Goal: Information Seeking & Learning: Learn about a topic

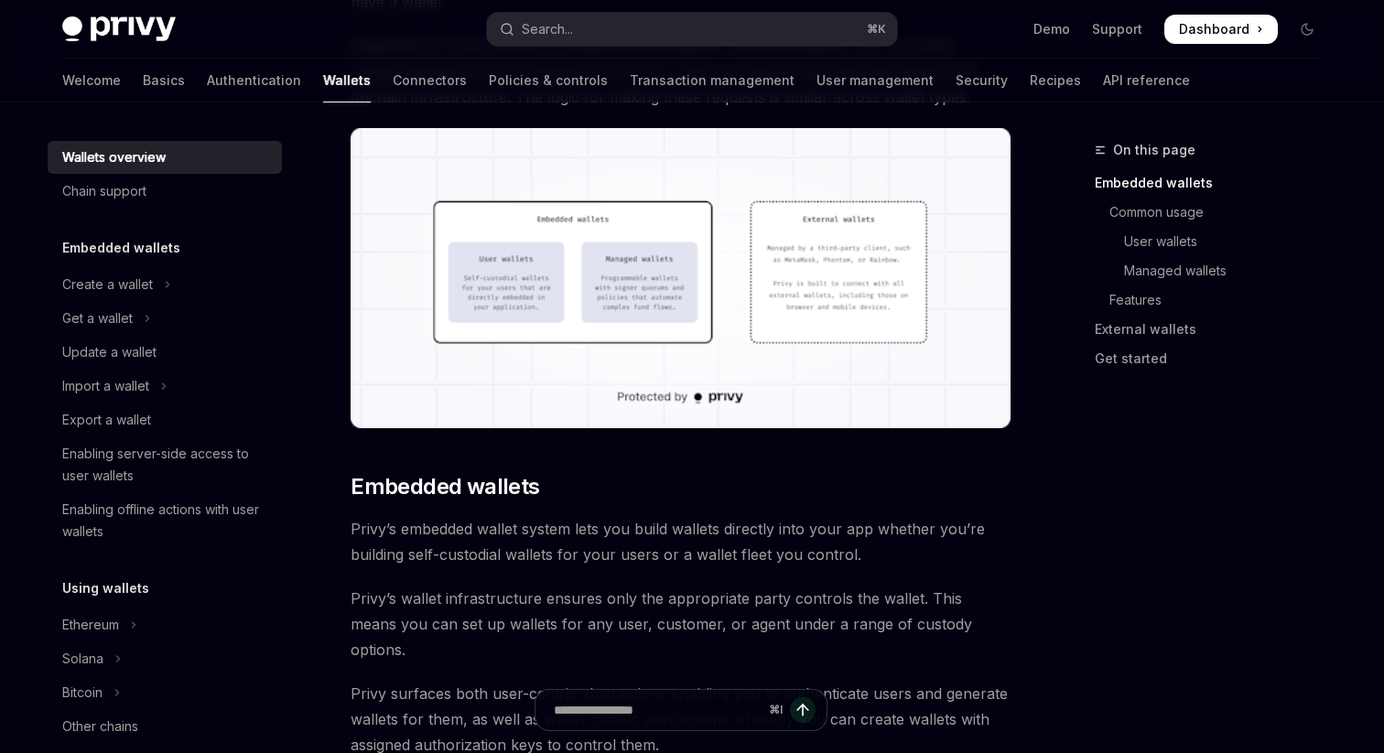
scroll to position [555, 0]
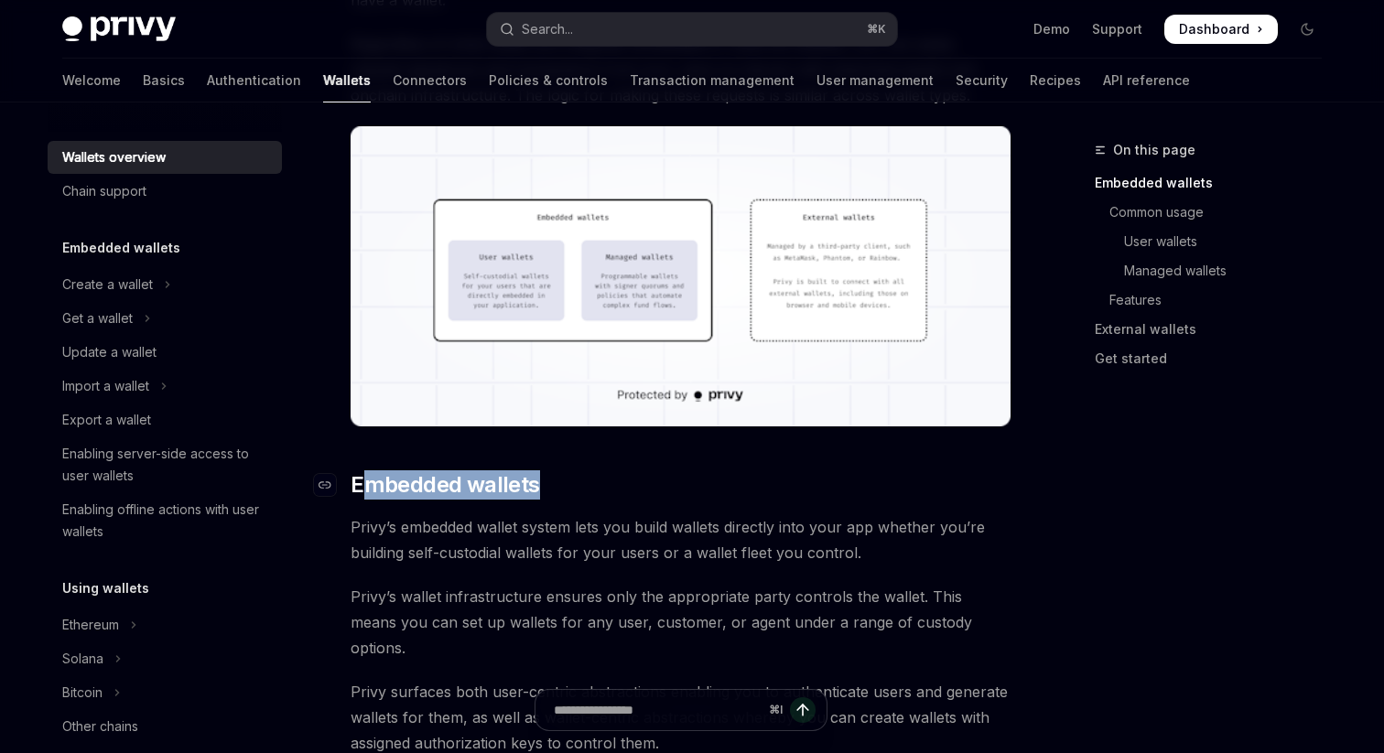
drag, startPoint x: 603, startPoint y: 483, endPoint x: 360, endPoint y: 476, distance: 243.6
click at [360, 476] on h2 "​ Embedded wallets" at bounding box center [681, 484] width 660 height 29
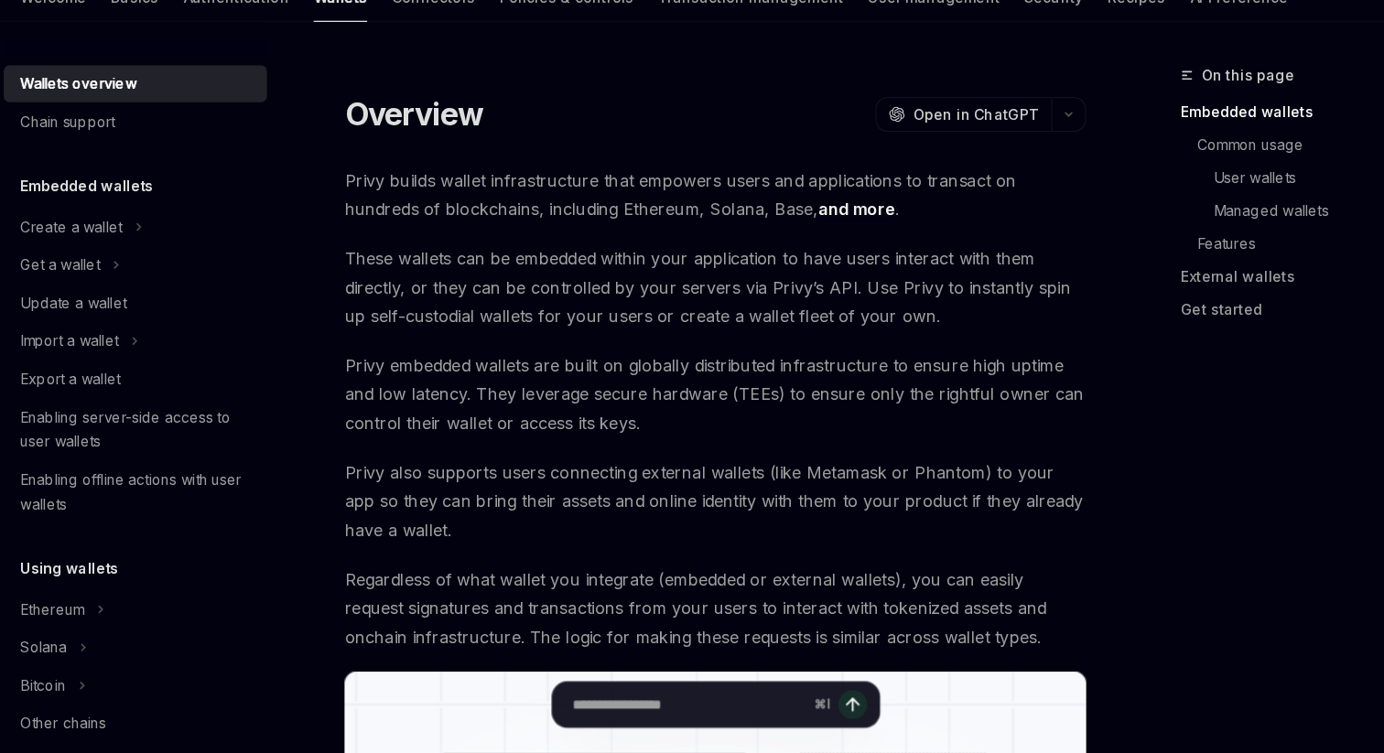
scroll to position [12, 0]
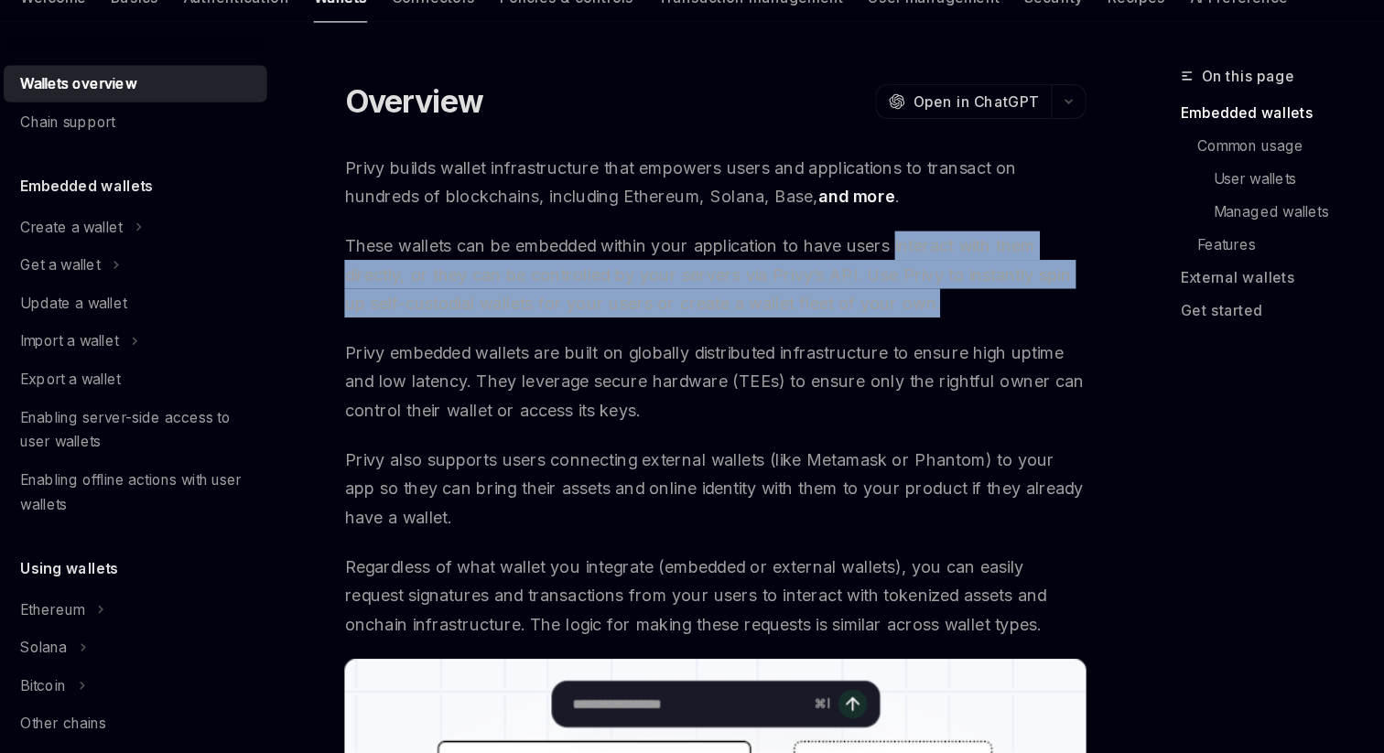
drag, startPoint x: 878, startPoint y: 360, endPoint x: 837, endPoint y: 308, distance: 65.8
click at [837, 308] on span "These wallets can be embedded within your application to have users interact wi…" at bounding box center [681, 326] width 660 height 77
click at [880, 333] on span "These wallets can be embedded within your application to have users interact wi…" at bounding box center [681, 326] width 660 height 77
drag, startPoint x: 885, startPoint y: 348, endPoint x: 792, endPoint y: 295, distance: 107.4
click at [792, 295] on span "These wallets can be embedded within your application to have users interact wi…" at bounding box center [681, 326] width 660 height 77
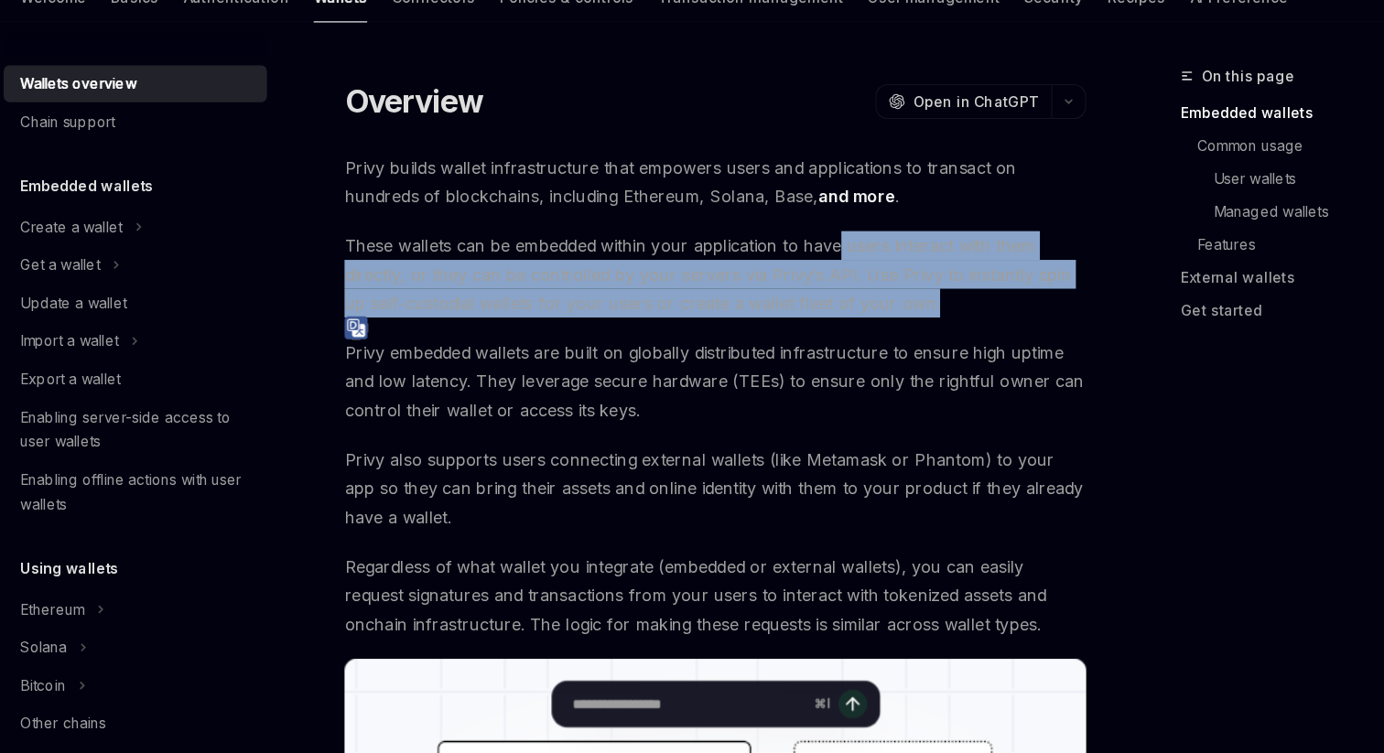
click at [886, 241] on span "Privy builds wallet infrastructure that empowers users and applications to tran…" at bounding box center [681, 244] width 660 height 51
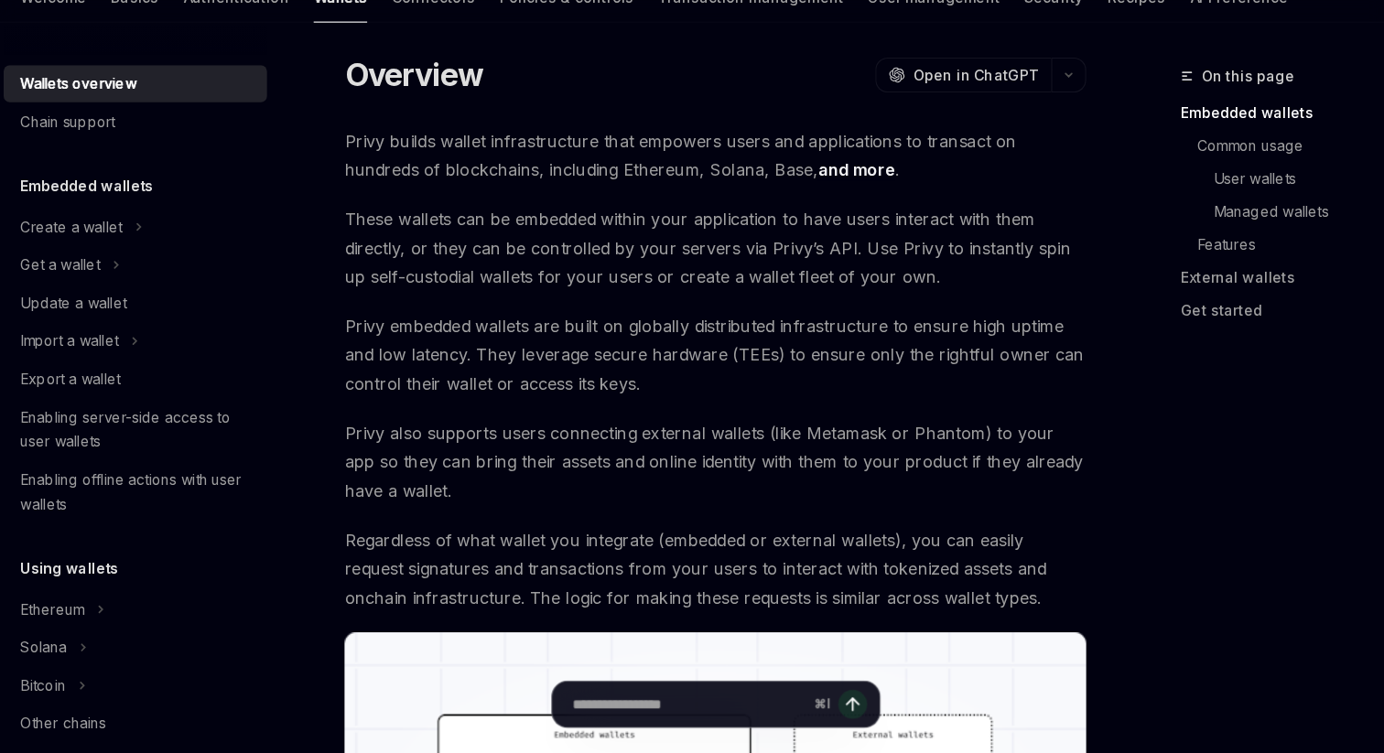
scroll to position [62, 0]
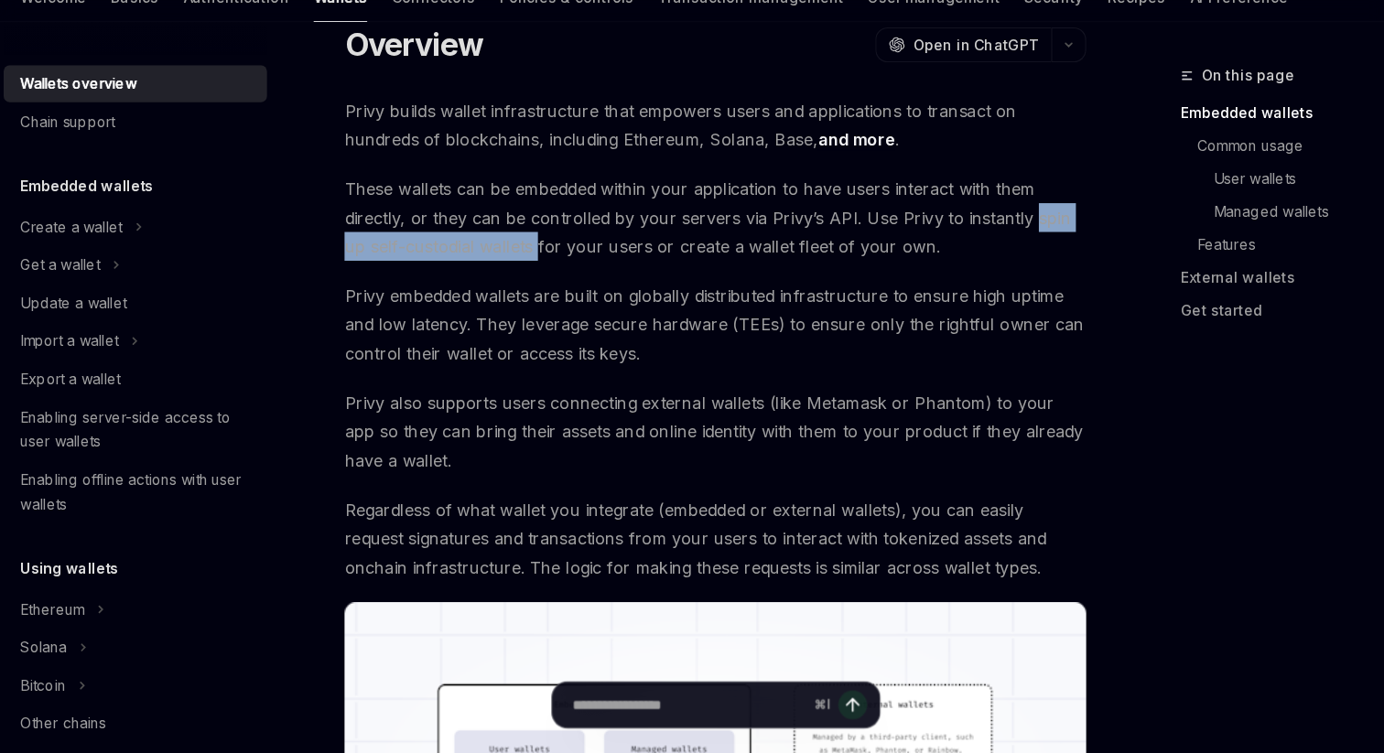
drag, startPoint x: 955, startPoint y: 278, endPoint x: 498, endPoint y: 296, distance: 457.1
click at [499, 296] on span "These wallets can be embedded within your application to have users interact wi…" at bounding box center [681, 276] width 660 height 77
click at [675, 324] on img at bounding box center [677, 325] width 21 height 21
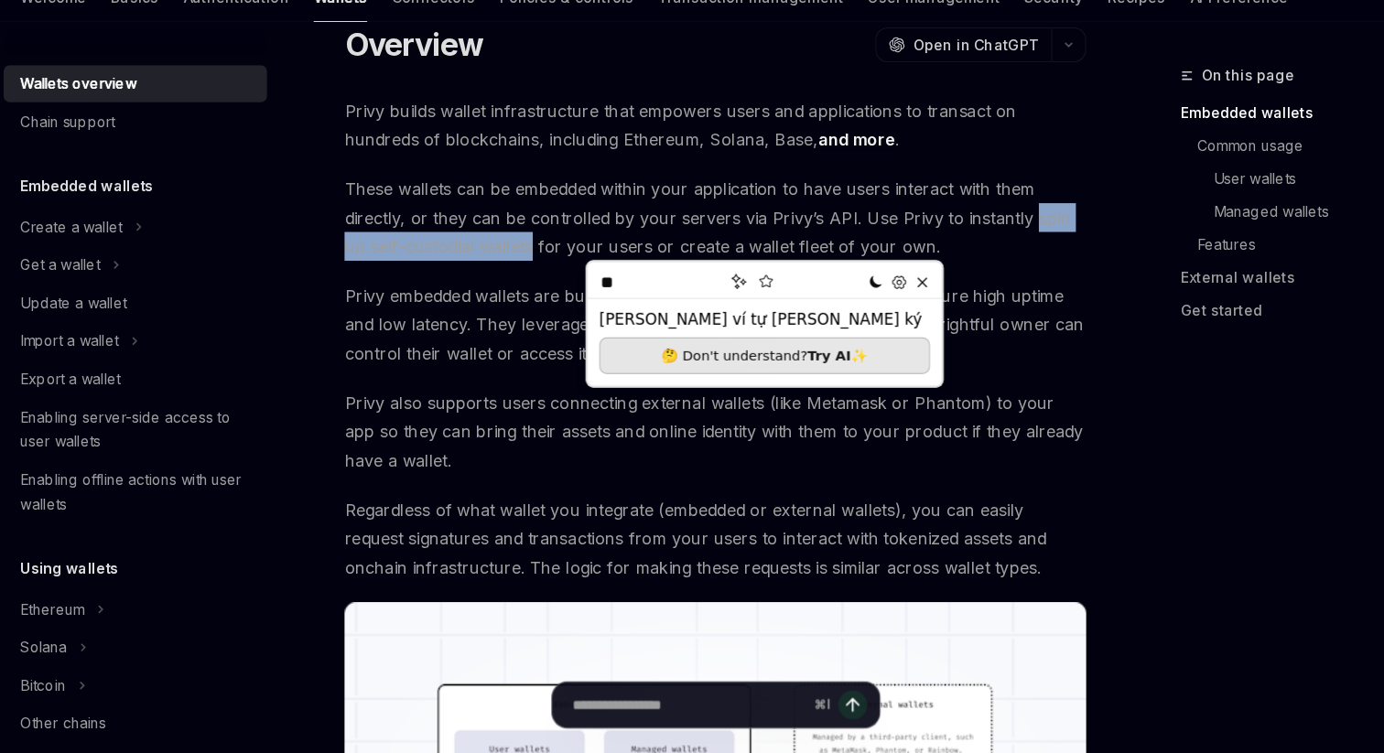
click at [644, 290] on span "These wallets can be embedded within your application to have users interact wi…" at bounding box center [681, 276] width 660 height 77
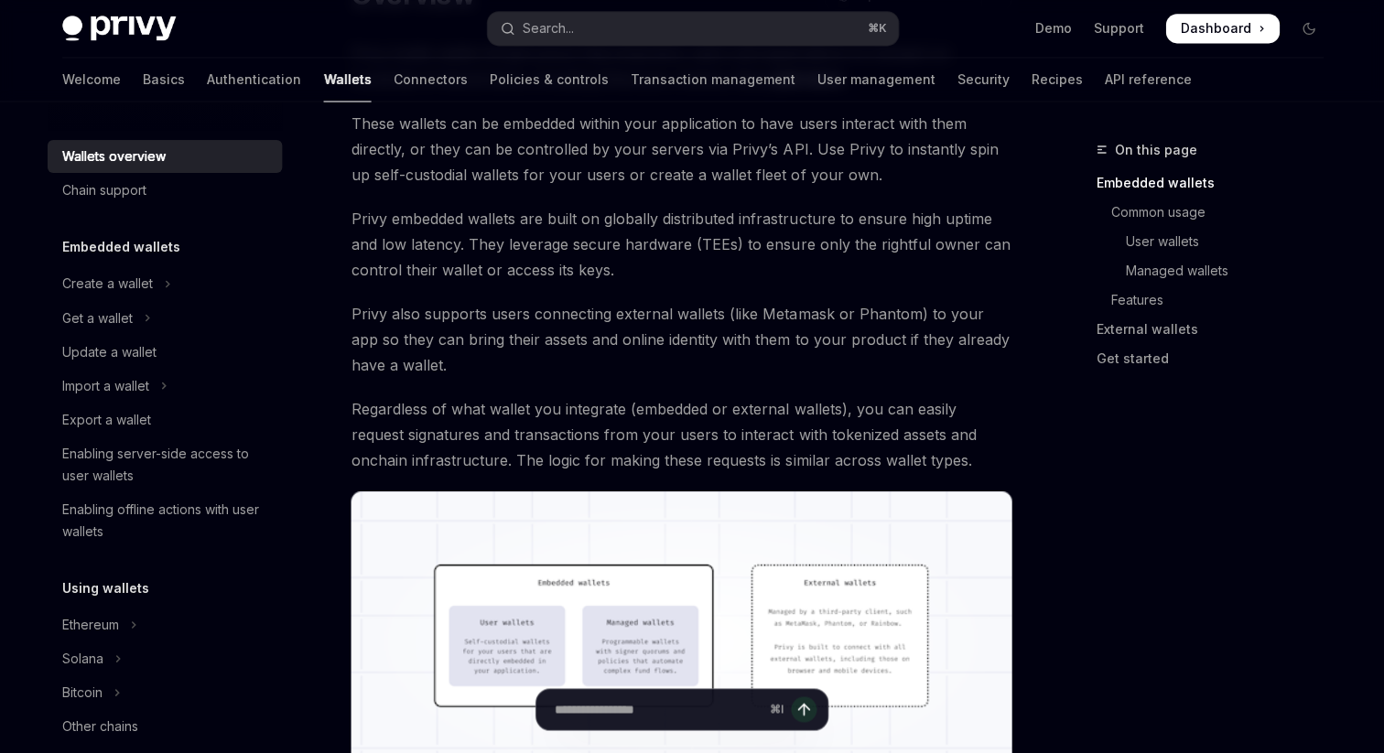
scroll to position [189, 0]
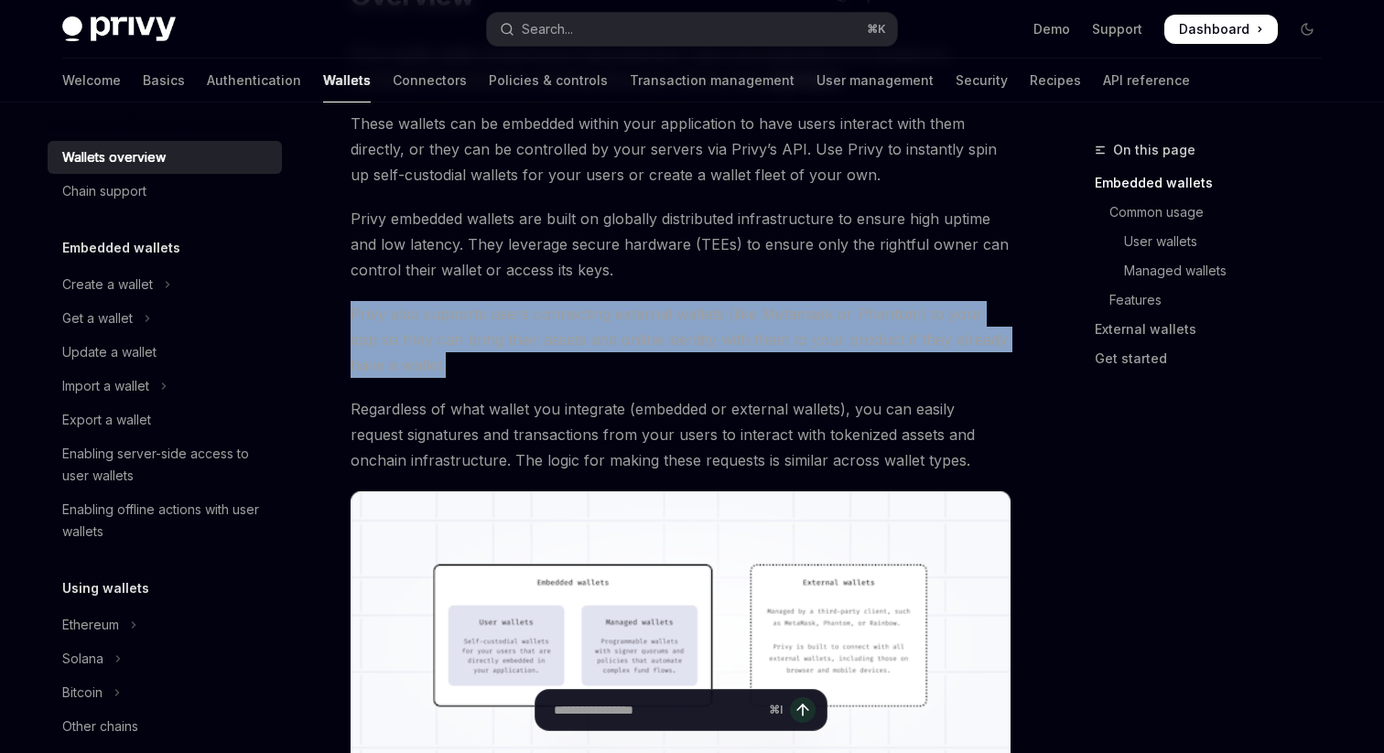
drag, startPoint x: 437, startPoint y: 358, endPoint x: 335, endPoint y: 310, distance: 112.2
click at [496, 319] on span "Privy also supports users connecting external wallets (like Metamask or Phantom…" at bounding box center [681, 339] width 660 height 77
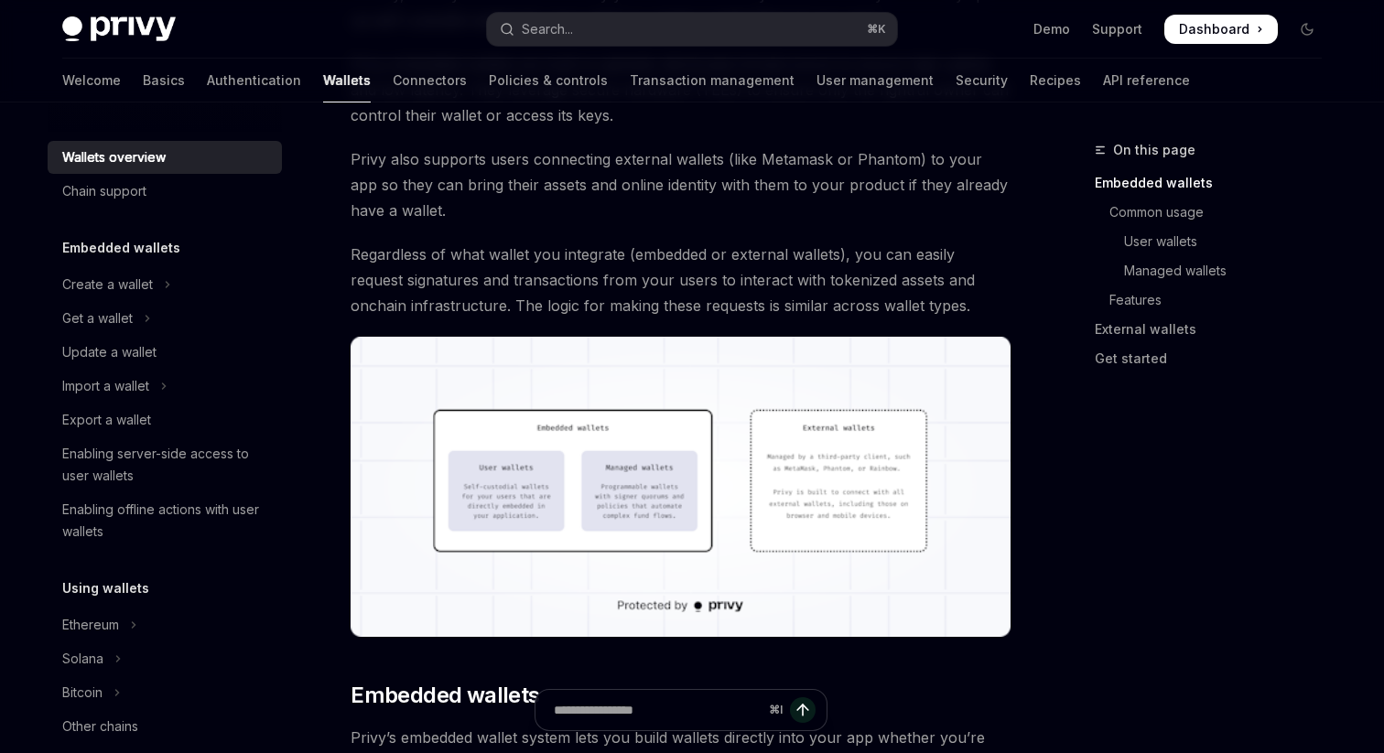
scroll to position [346, 0]
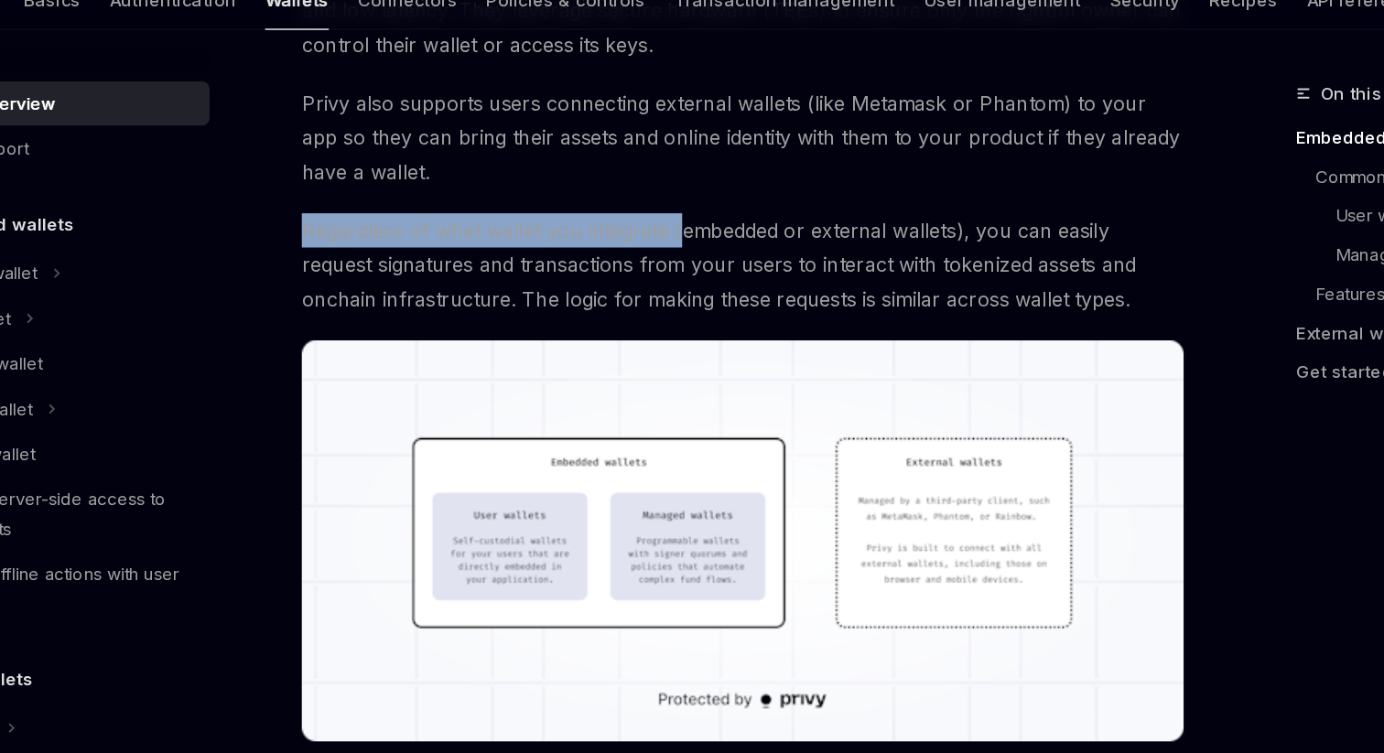
drag, startPoint x: 344, startPoint y: 259, endPoint x: 630, endPoint y: 258, distance: 285.6
click at [745, 255] on span "Regardless of what wallet you integrate (embedded or external wallets), you can…" at bounding box center [681, 278] width 660 height 77
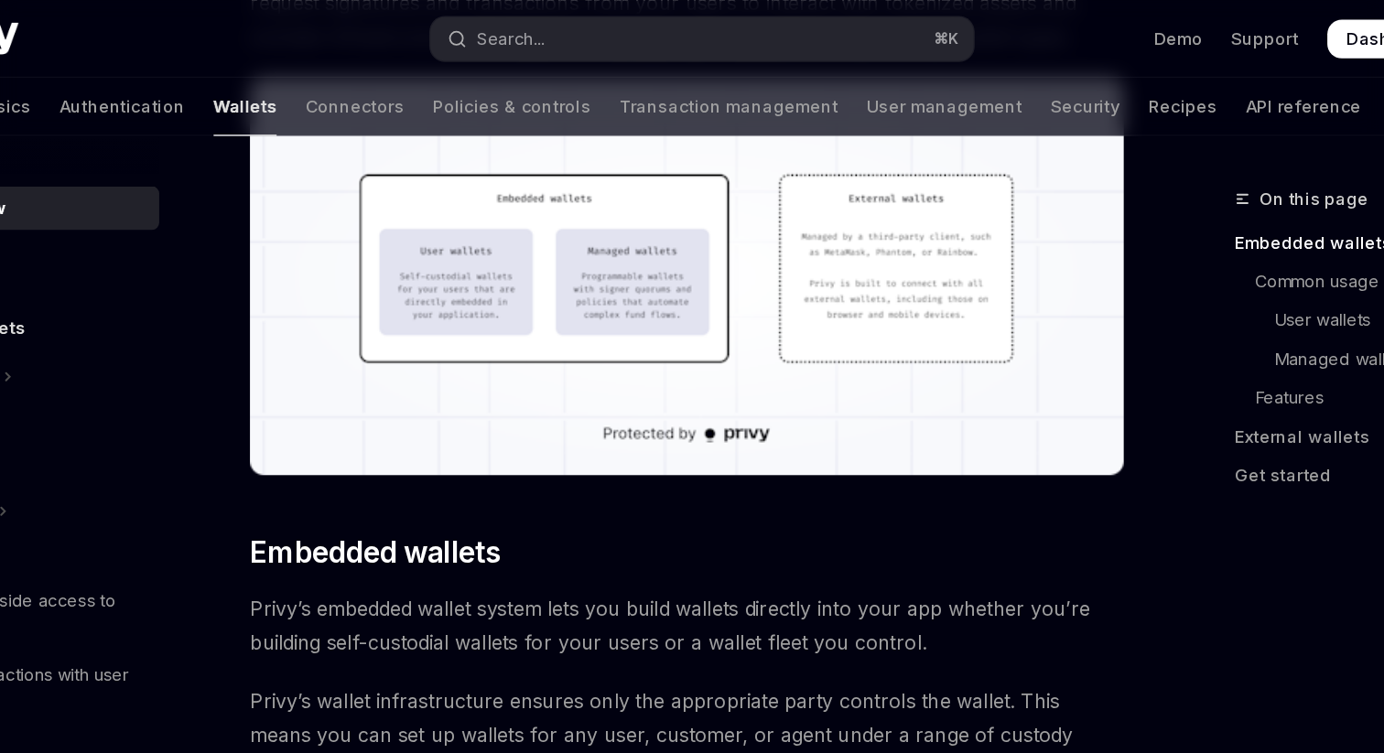
scroll to position [619, 0]
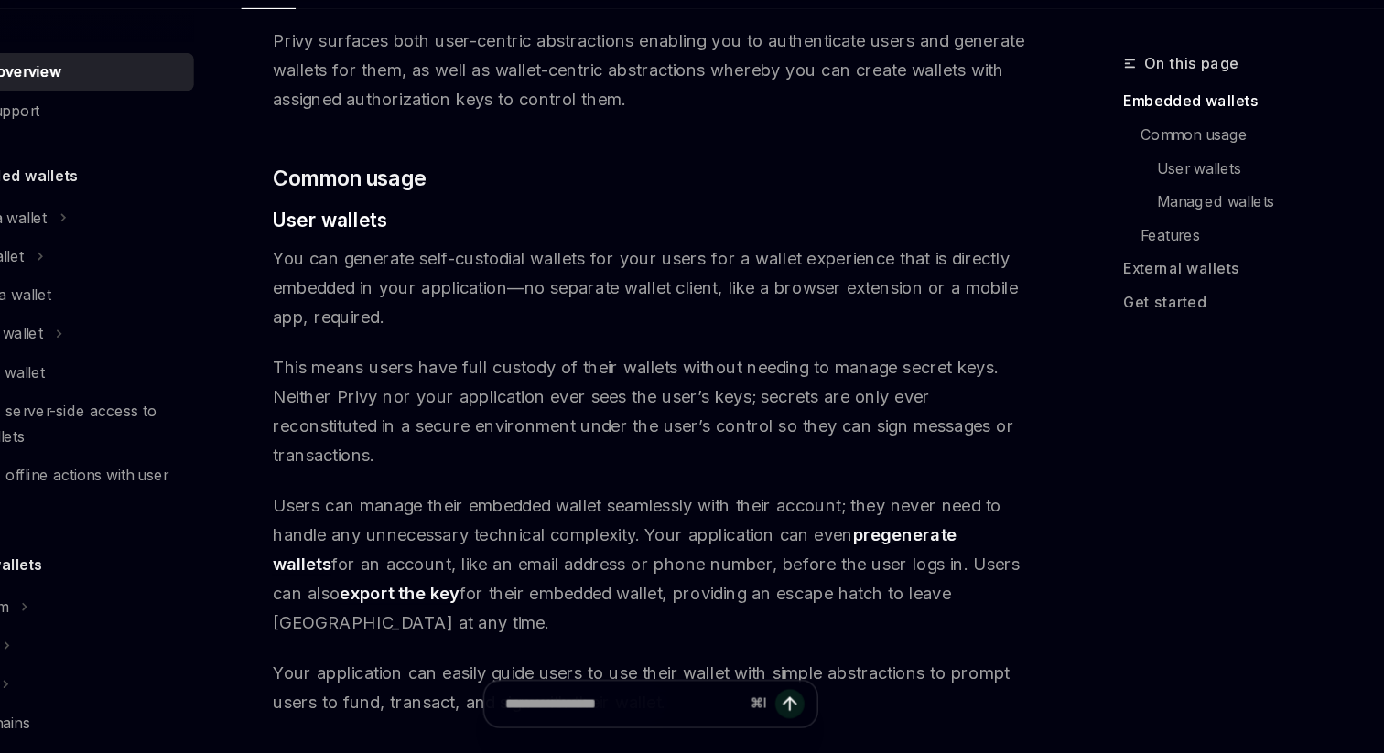
scroll to position [1116, 0]
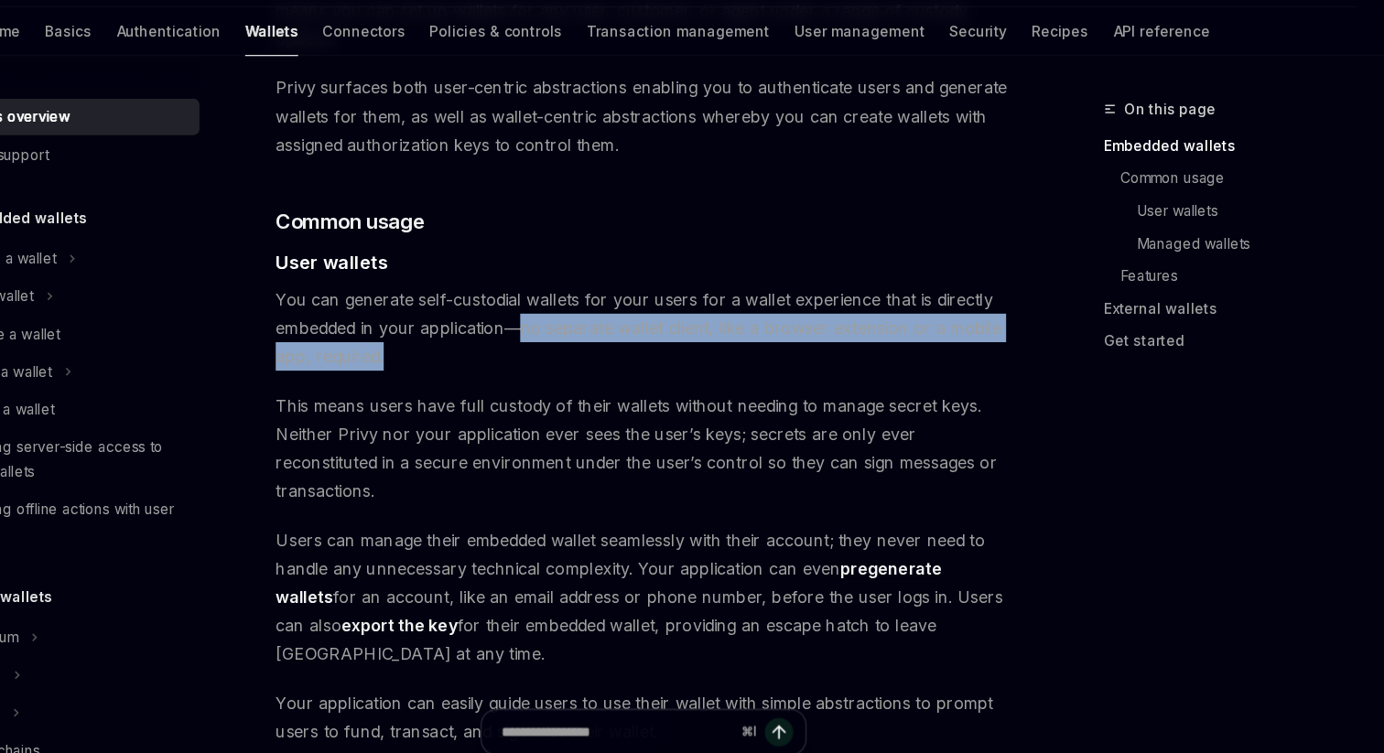
drag, startPoint x: 476, startPoint y: 343, endPoint x: 564, endPoint y: 321, distance: 90.6
click at [565, 322] on span "You can generate self-custodial wallets for your users for a wallet experience …" at bounding box center [681, 346] width 660 height 77
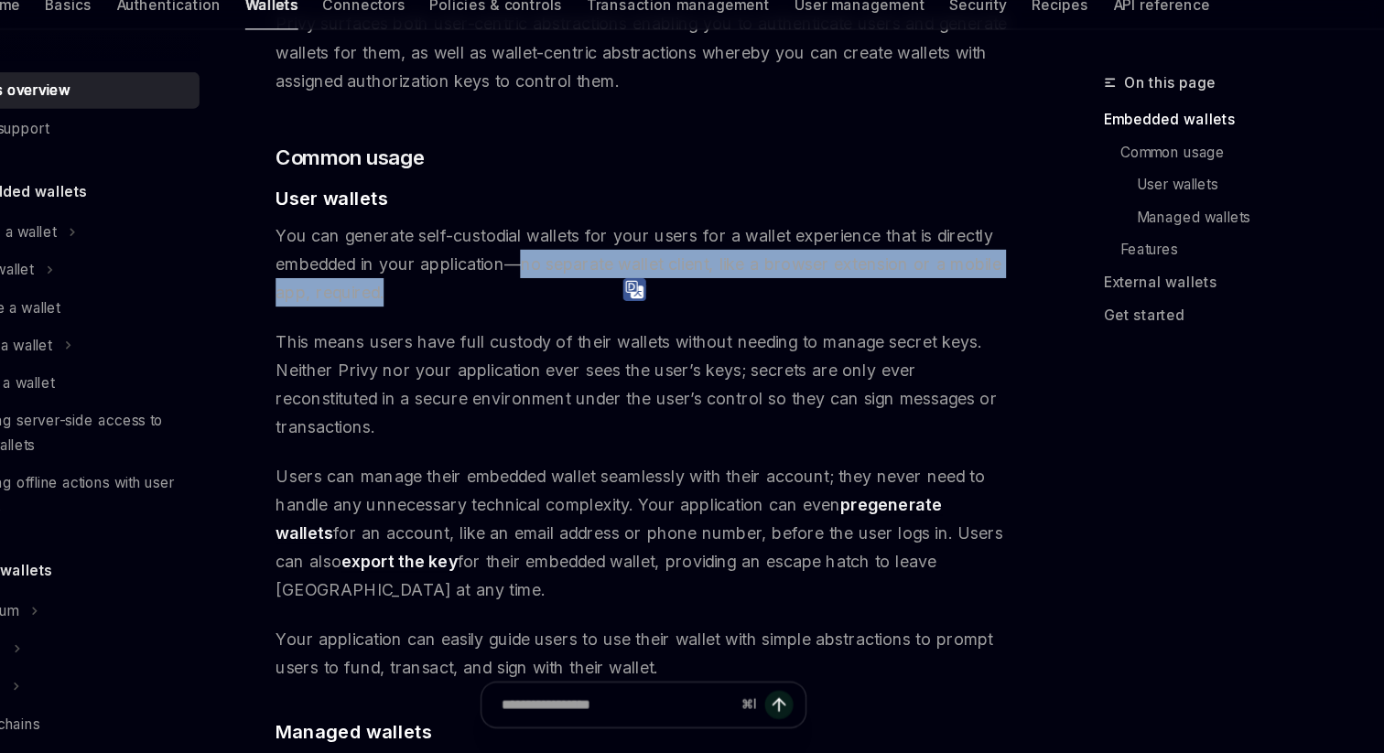
scroll to position [1158, 0]
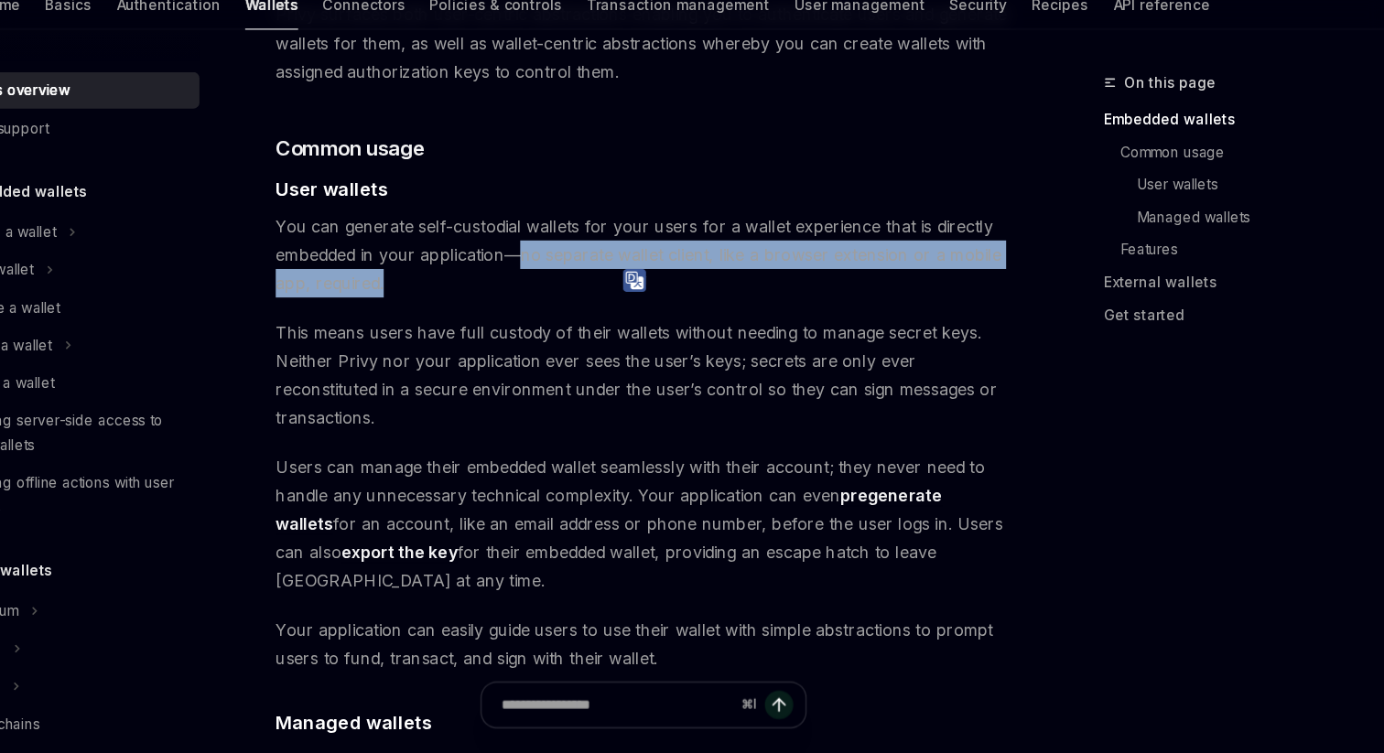
click at [564, 362] on span "This means users have full custody of their wallets without needing to manage s…" at bounding box center [681, 413] width 660 height 103
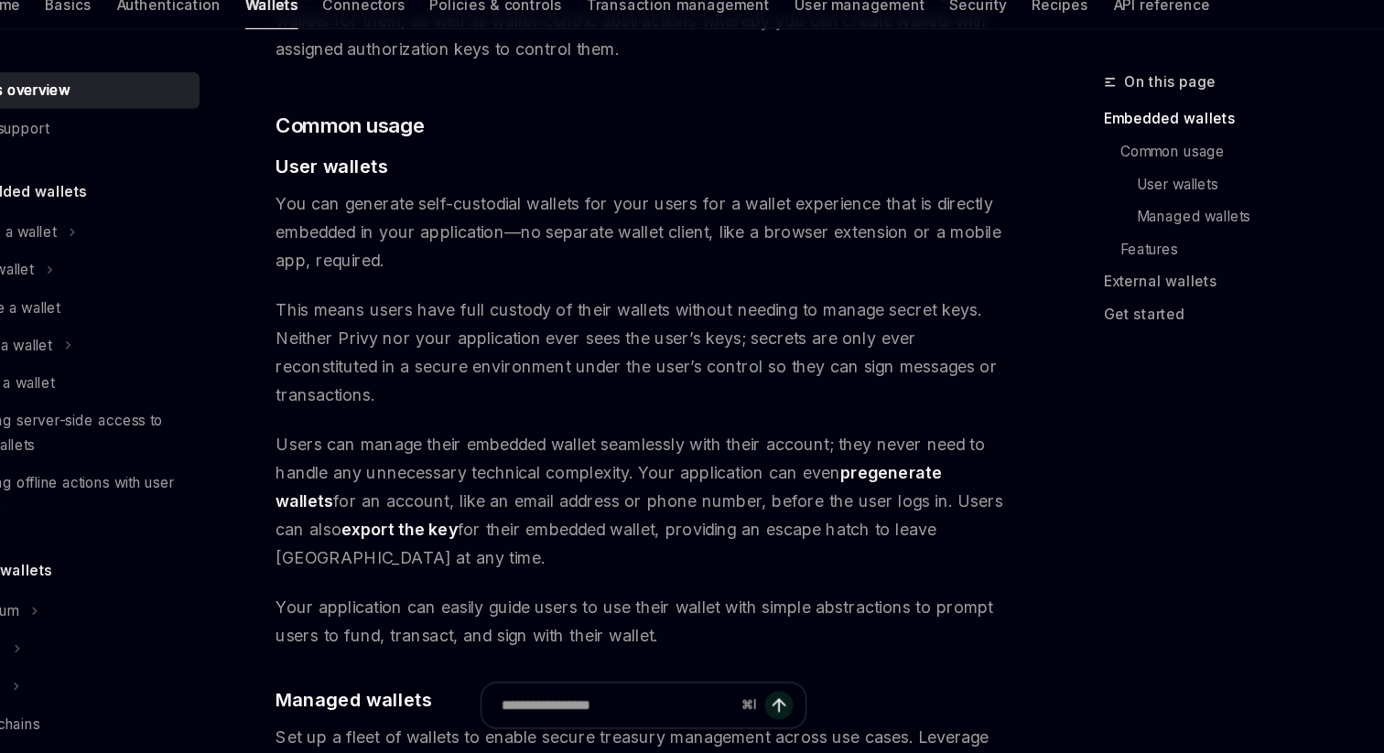
scroll to position [1190, 0]
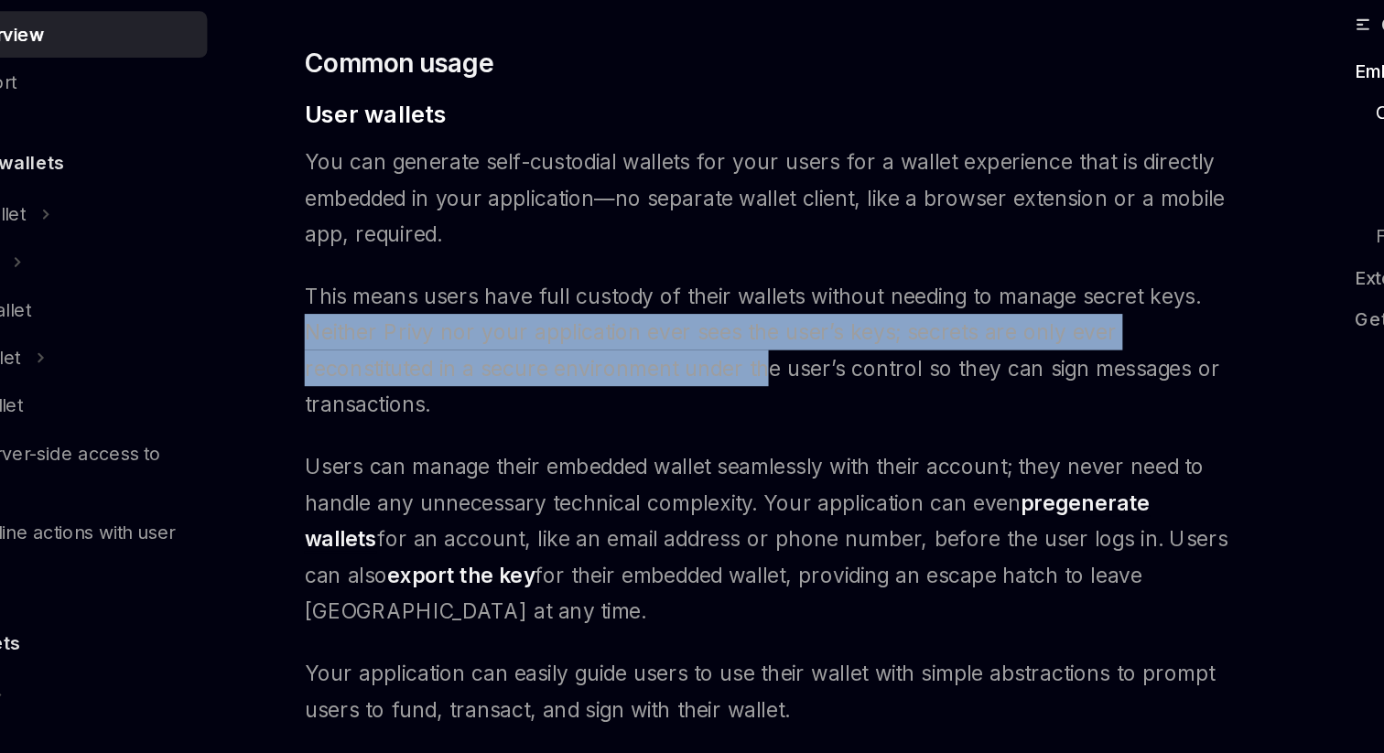
drag, startPoint x: 347, startPoint y: 340, endPoint x: 580, endPoint y: 368, distance: 235.1
click at [580, 368] on div "Overview OpenAI Open in ChatGPT OpenAI Open in ChatGPT Privy builds wallet infr…" at bounding box center [509, 759] width 1010 height 3620
click at [634, 361] on span "This means users have full custody of their wallets without needing to manage s…" at bounding box center [681, 381] width 660 height 103
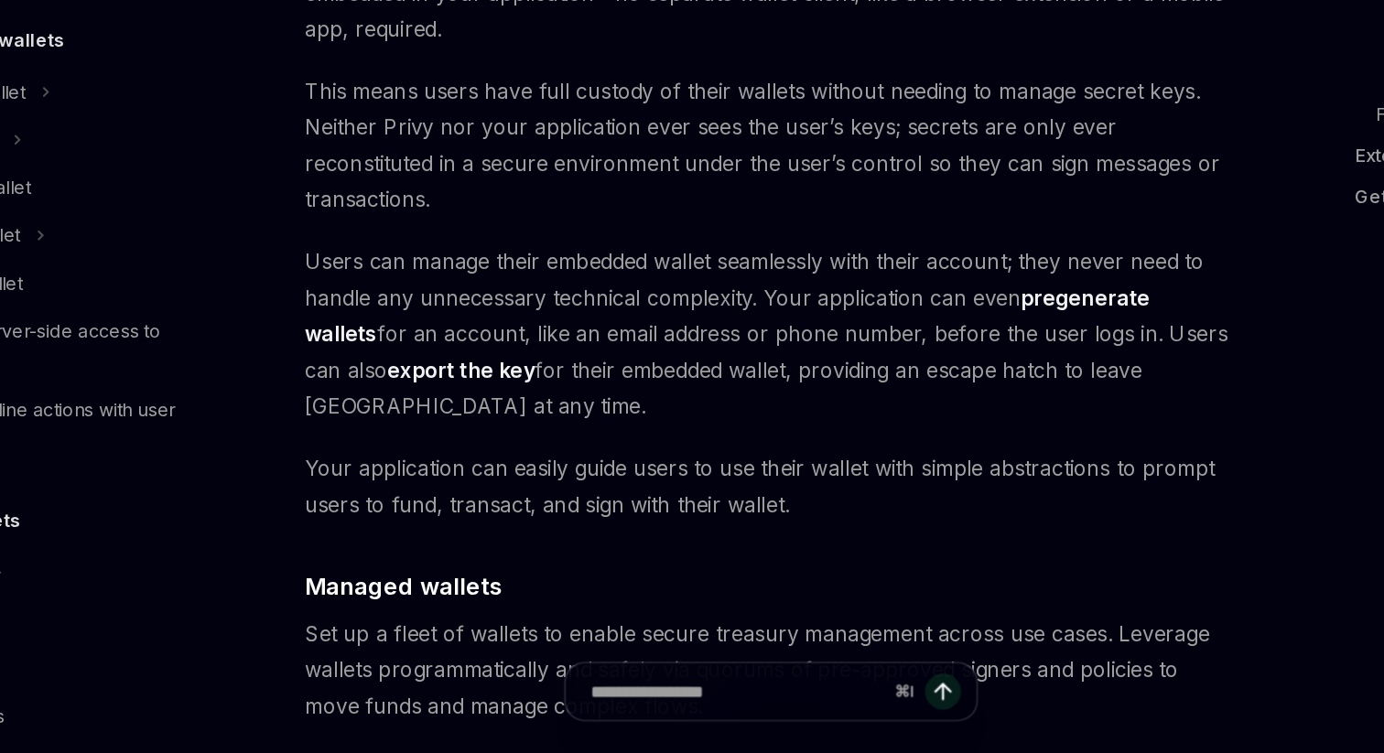
scroll to position [1258, 0]
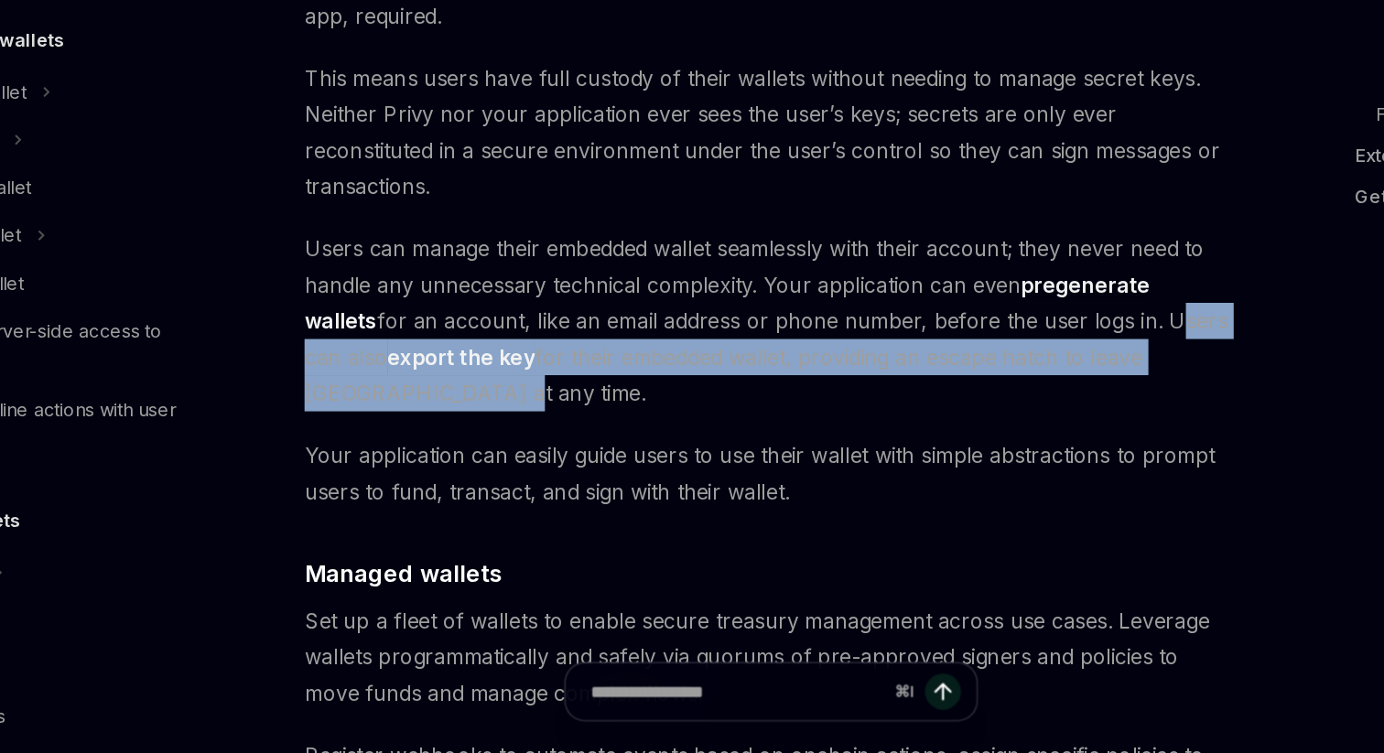
drag, startPoint x: 900, startPoint y: 400, endPoint x: 1012, endPoint y: 431, distance: 116.8
click at [1012, 431] on div "Overview OpenAI Open in ChatGPT OpenAI Open in ChatGPT Privy builds wallet infr…" at bounding box center [509, 691] width 1010 height 3620
click at [946, 419] on span "Users can manage their embedded wallet seamlessly with their account; they neve…" at bounding box center [681, 447] width 660 height 128
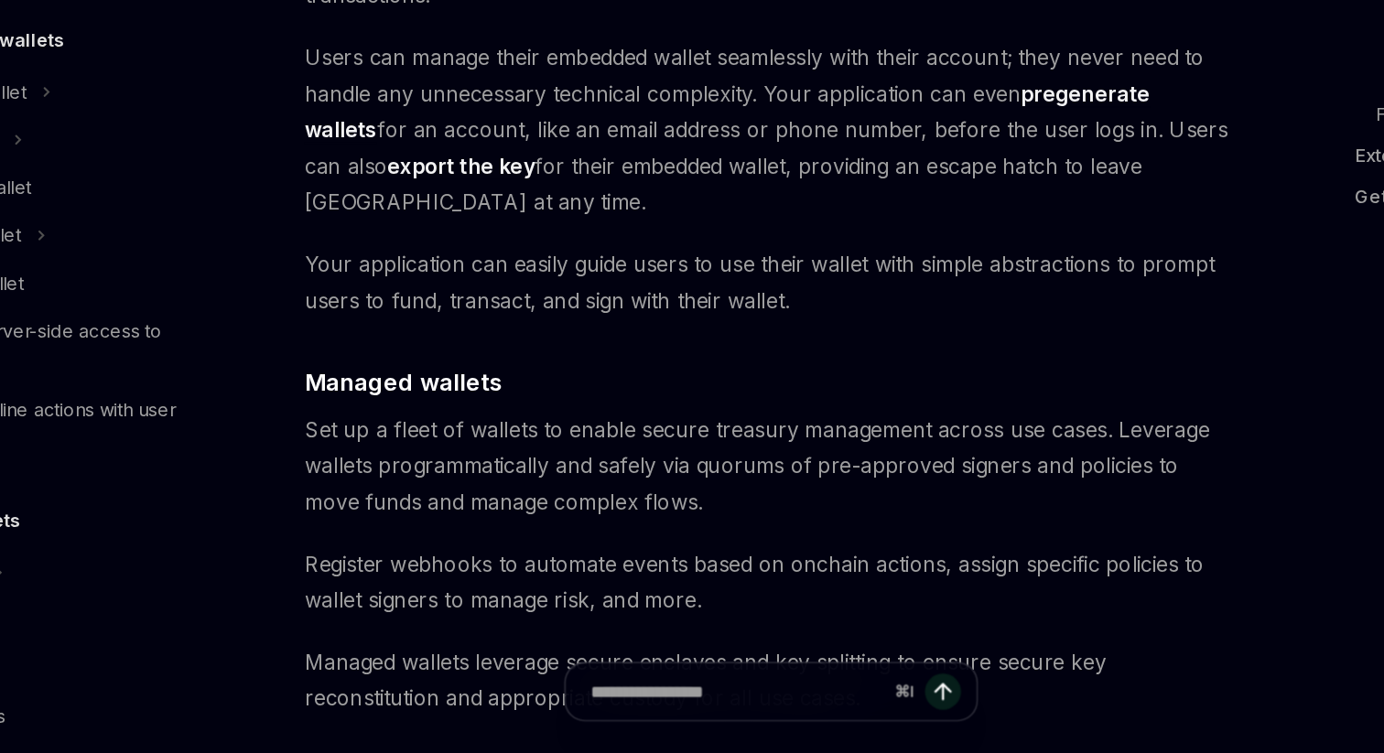
scroll to position [1408, 0]
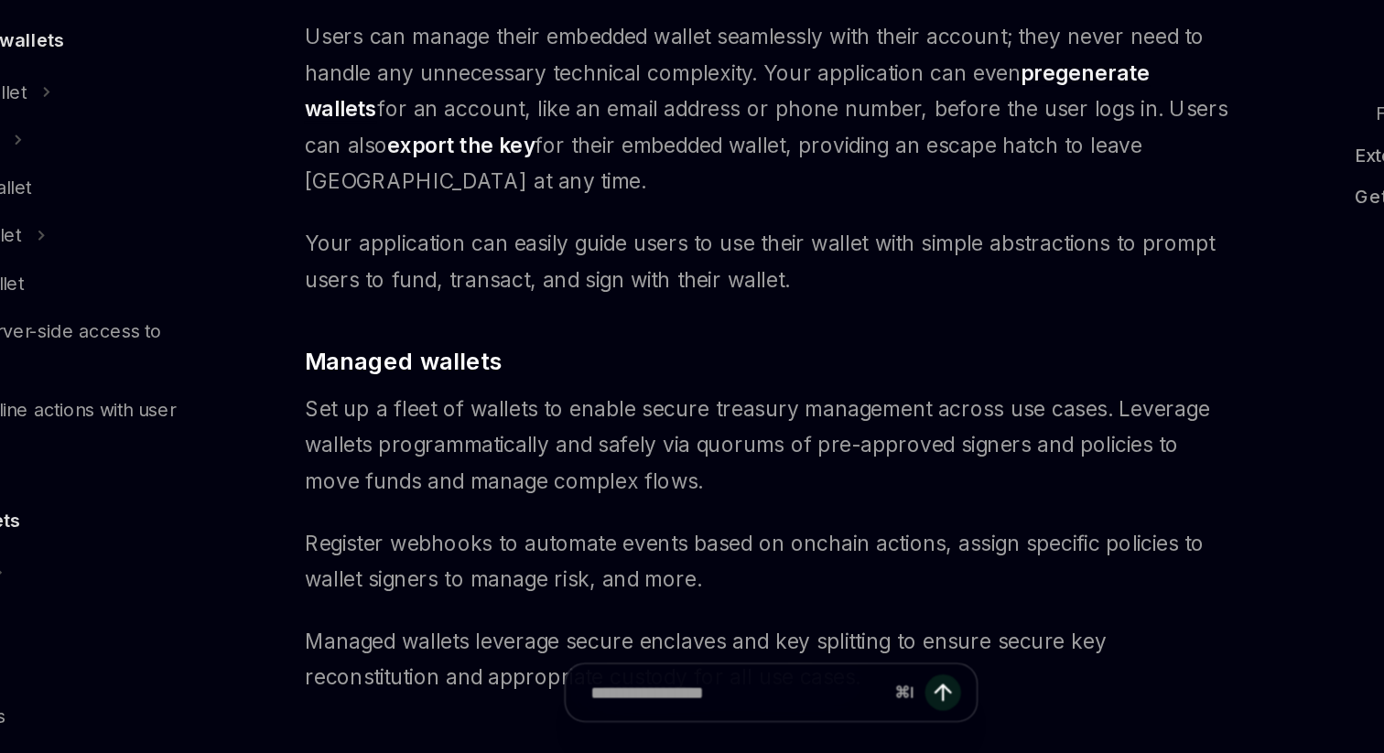
click at [427, 496] on span "Set up a fleet of wallets to enable secure treasury management across use cases…" at bounding box center [681, 534] width 660 height 77
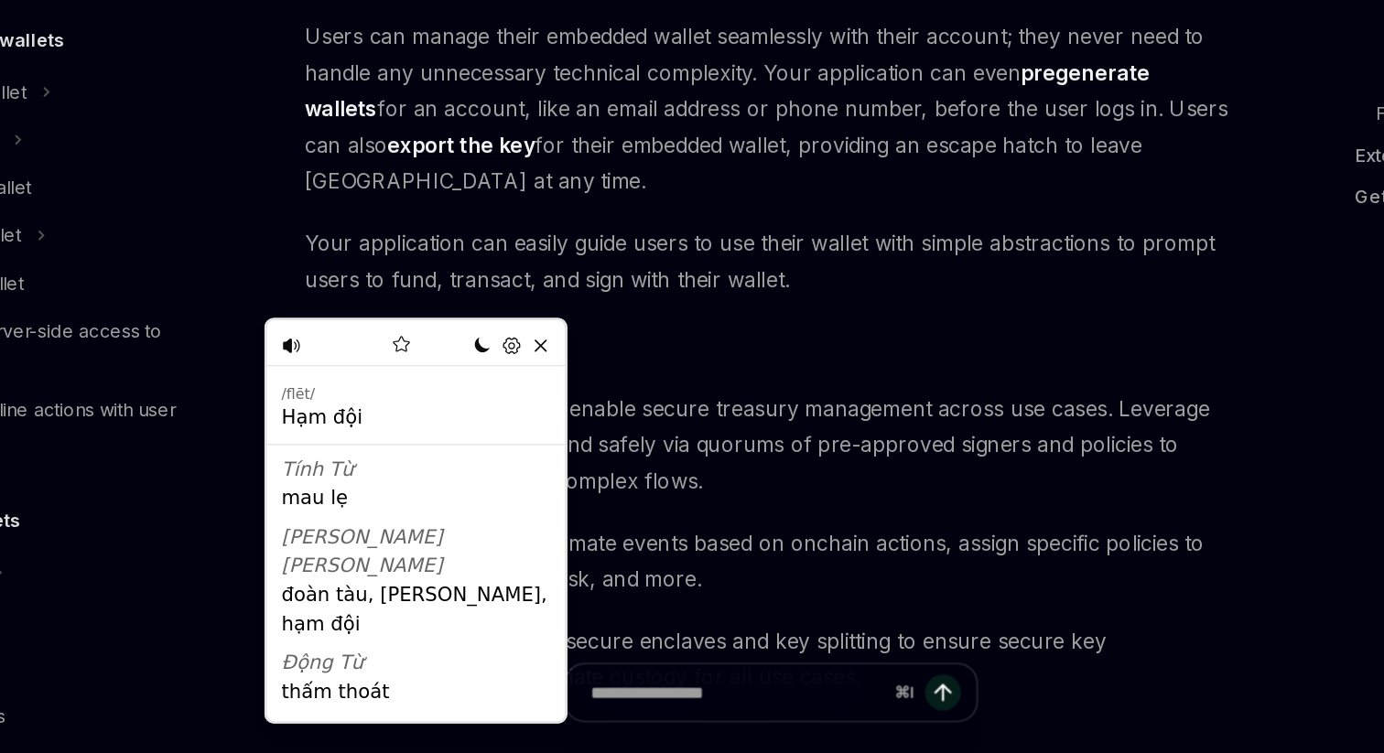
click at [577, 496] on span "Set up a fleet of wallets to enable secure treasury management across use cases…" at bounding box center [681, 534] width 660 height 77
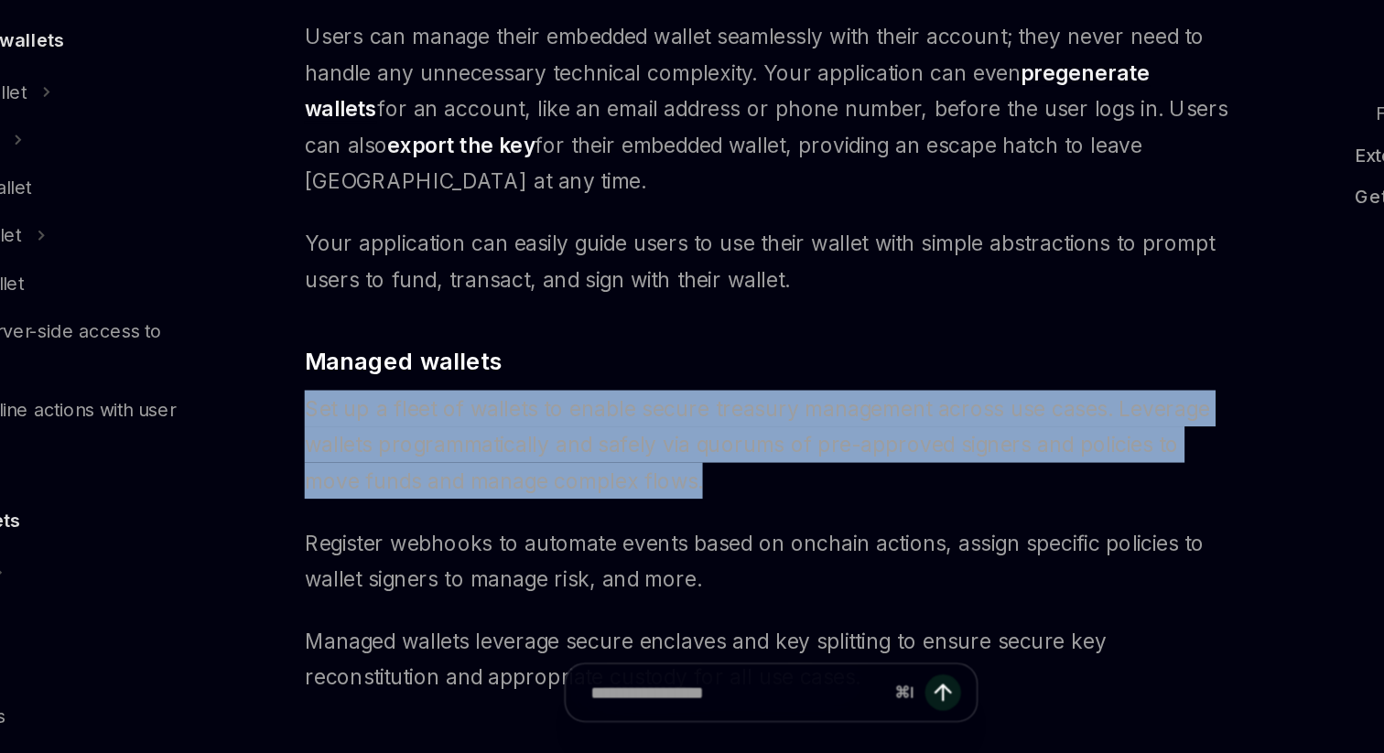
drag, startPoint x: 611, startPoint y: 481, endPoint x: 336, endPoint y: 436, distance: 278.4
click at [336, 436] on div "Overview OpenAI Open in ChatGPT OpenAI Open in ChatGPT Privy builds wallet infr…" at bounding box center [509, 541] width 1010 height 3620
click at [513, 496] on span "Set up a fleet of wallets to enable secure treasury management across use cases…" at bounding box center [681, 534] width 660 height 77
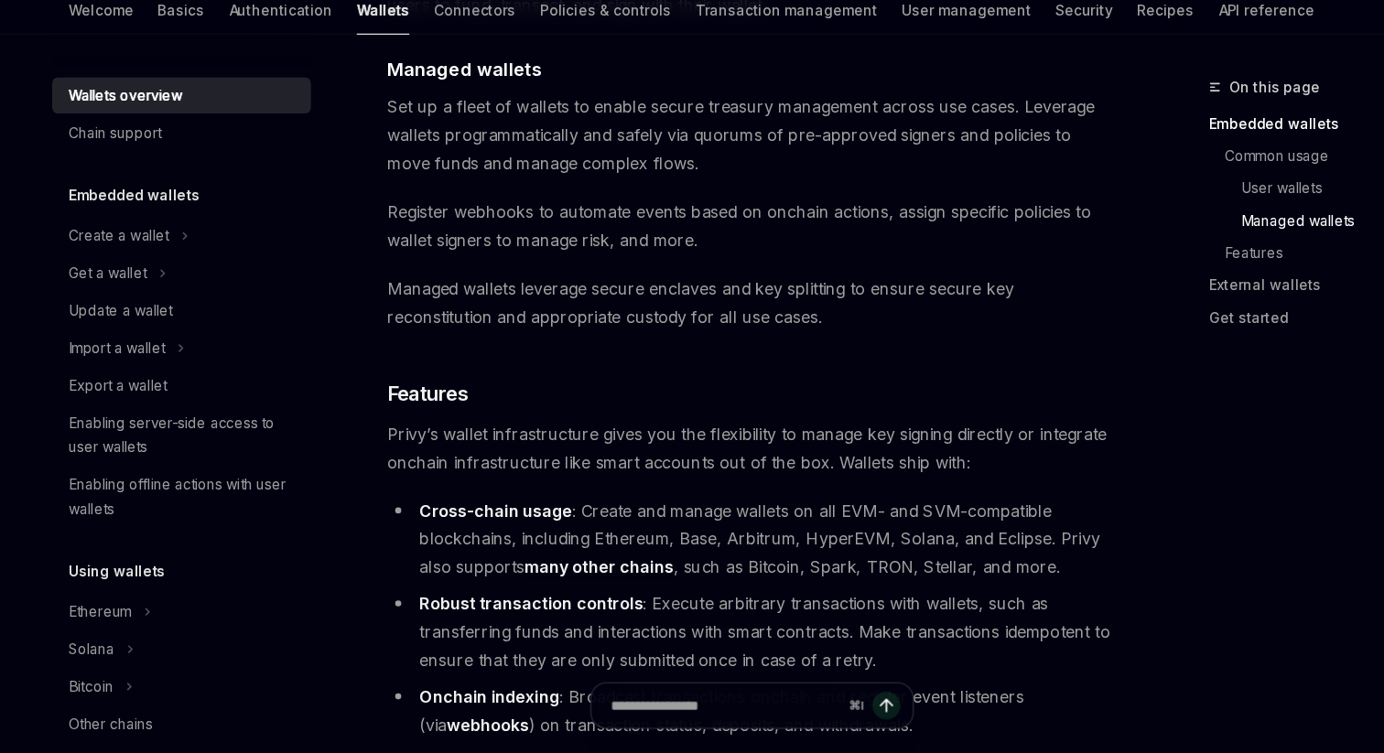
scroll to position [1755, 0]
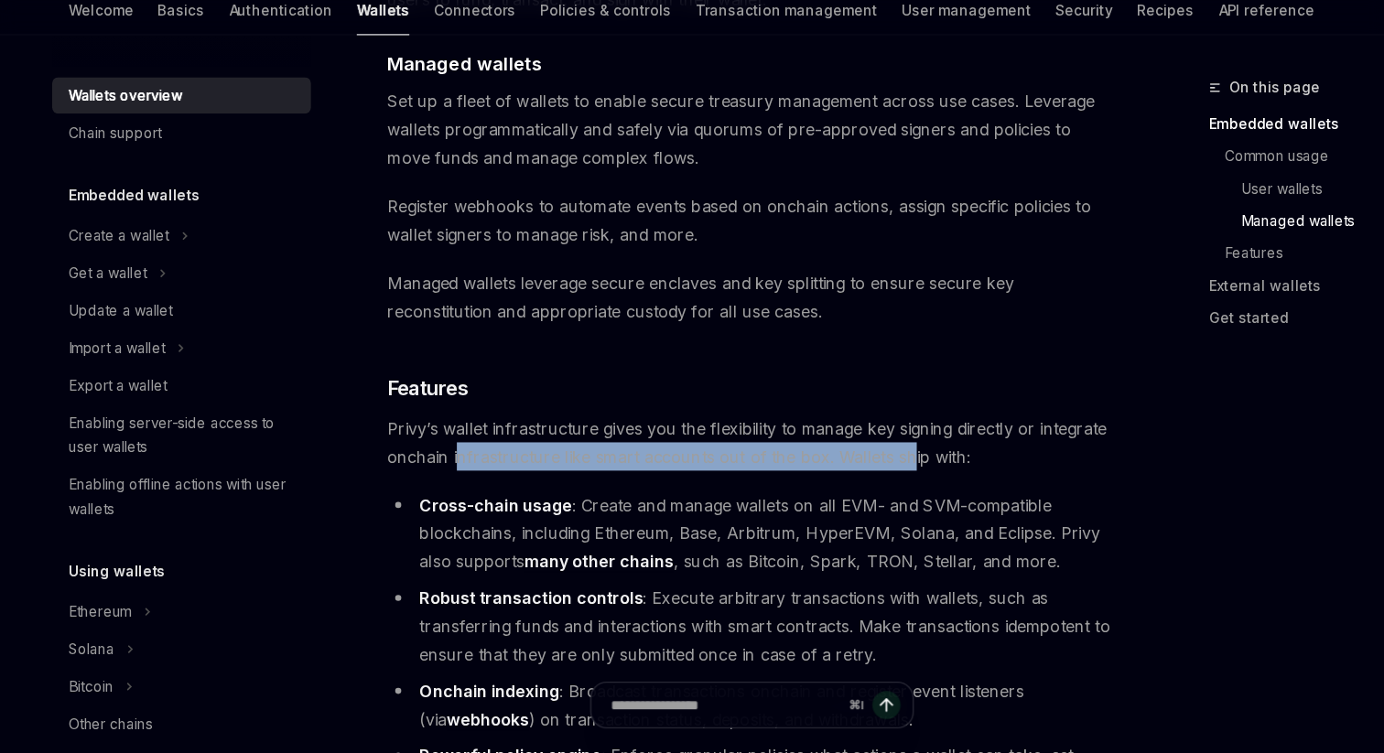
drag, startPoint x: 412, startPoint y: 418, endPoint x: 823, endPoint y: 417, distance: 411.0
click at [823, 446] on span "Privy’s wallet infrastructure gives you the flexibility to manage key signing d…" at bounding box center [681, 471] width 660 height 51
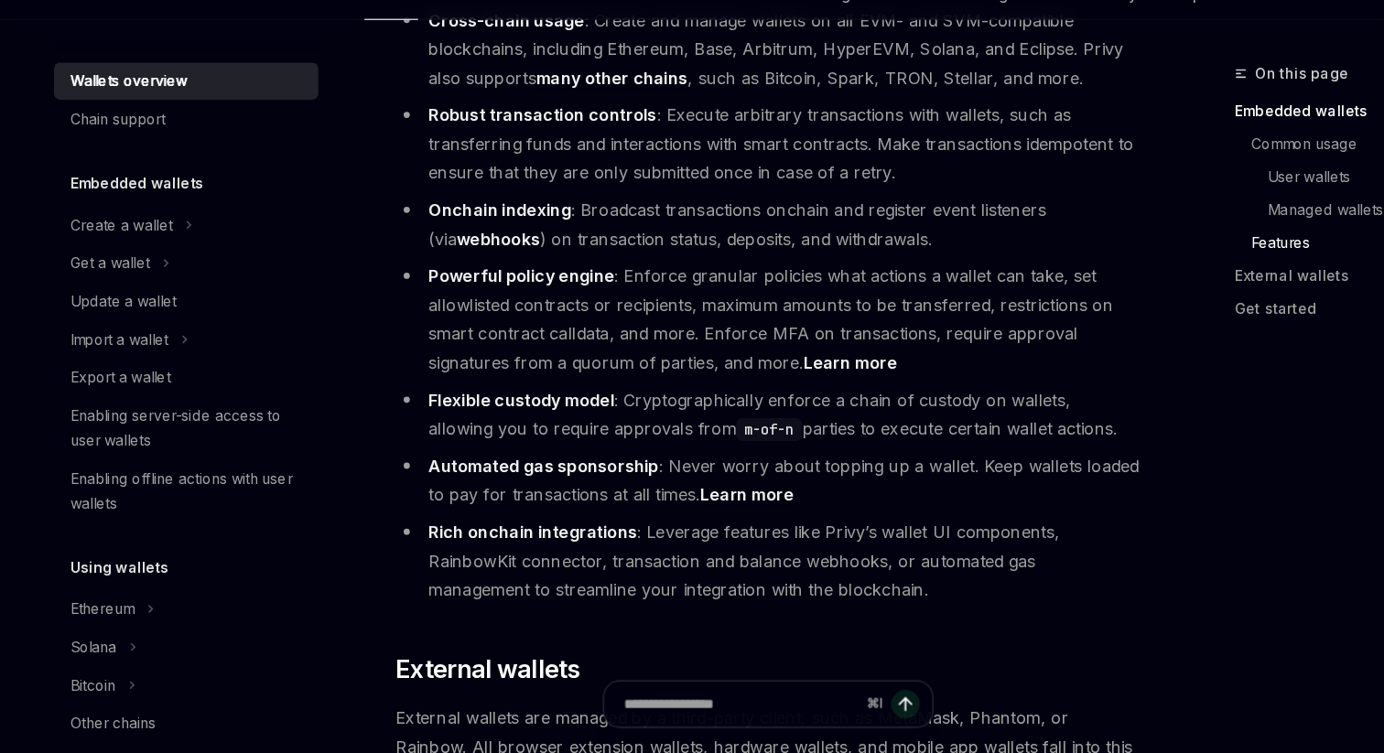
scroll to position [2179, 0]
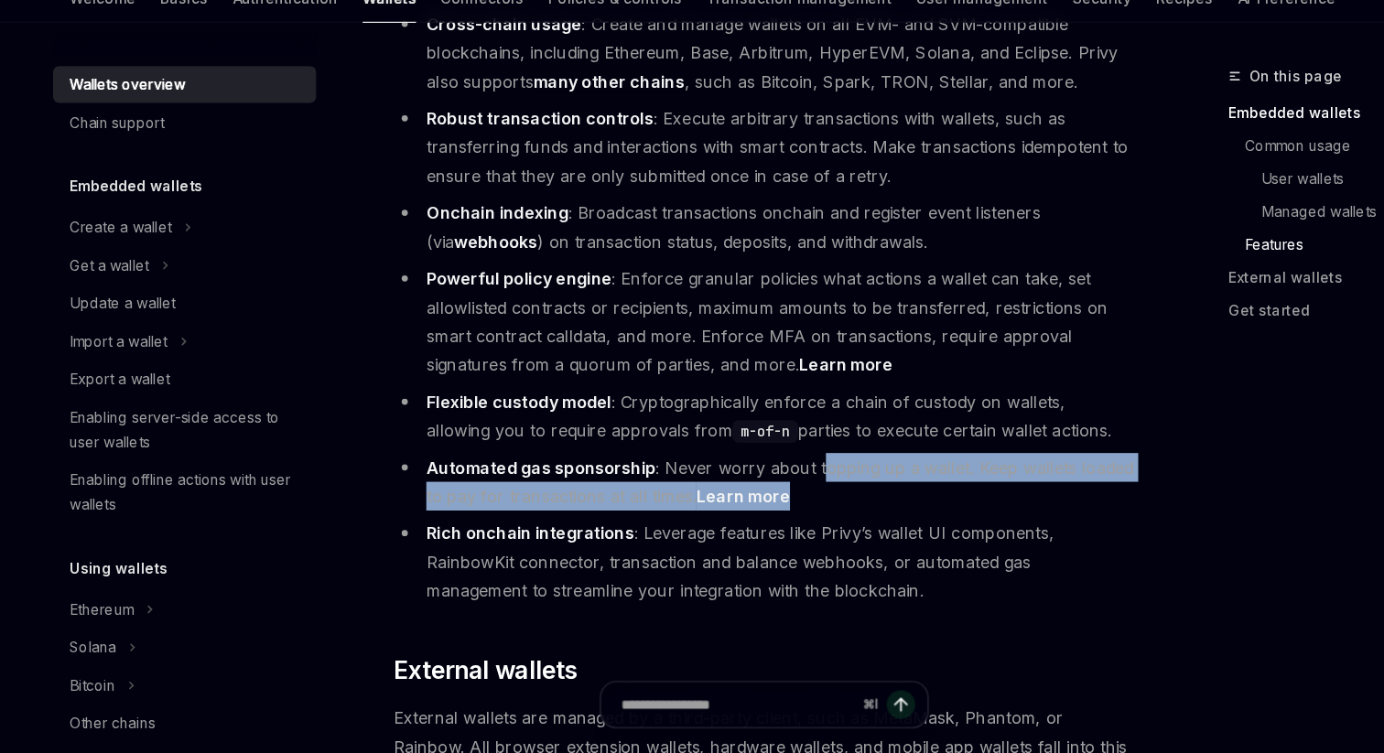
drag, startPoint x: 729, startPoint y: 447, endPoint x: 725, endPoint y: 419, distance: 27.7
click at [725, 486] on li "Automated gas sponsorship : Never worry about topping up a wallet. Keep wallets…" at bounding box center [681, 511] width 660 height 51
click at [751, 486] on li "Automated gas sponsorship : Never worry about topping up a wallet. Keep wallets…" at bounding box center [681, 511] width 660 height 51
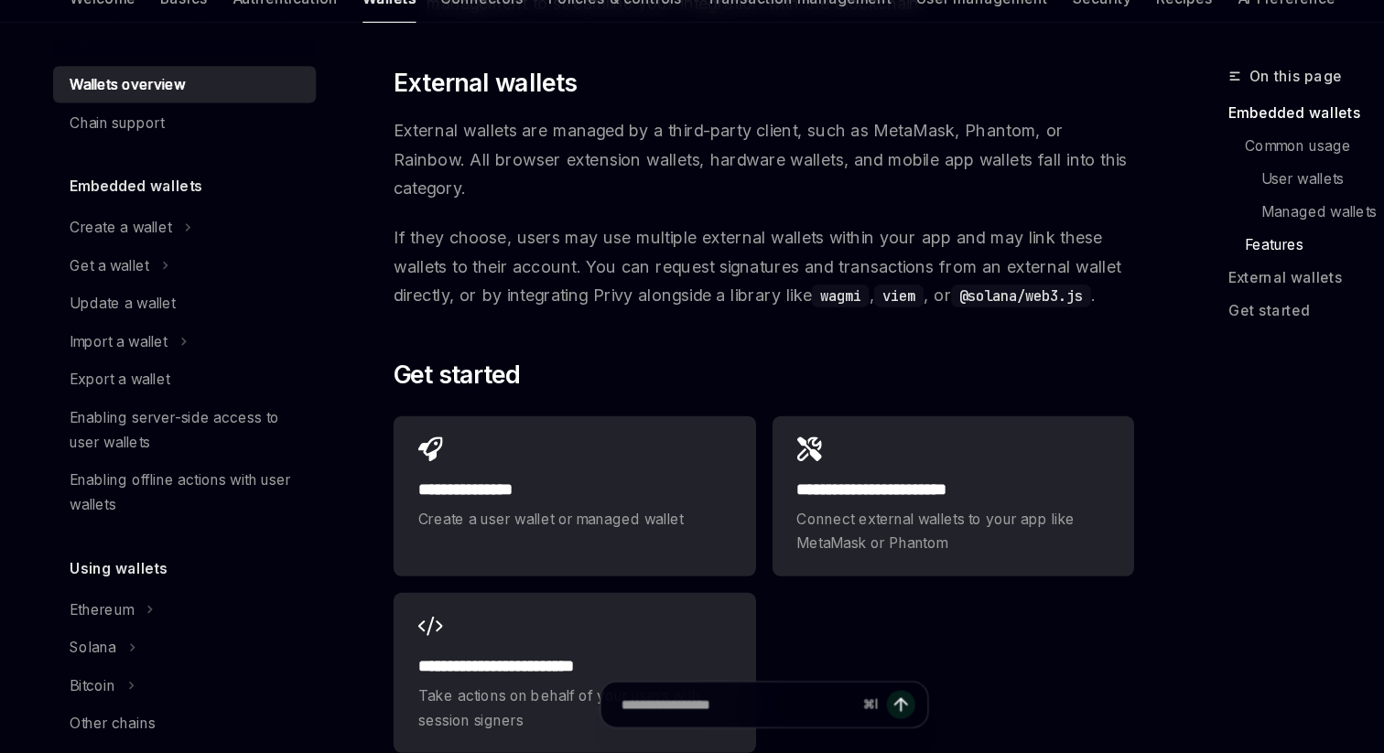
scroll to position [2903, 0]
